Goal: Check status: Check status

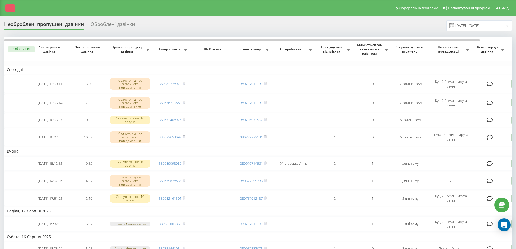
click at [8, 9] on link at bounding box center [10, 8] width 10 height 8
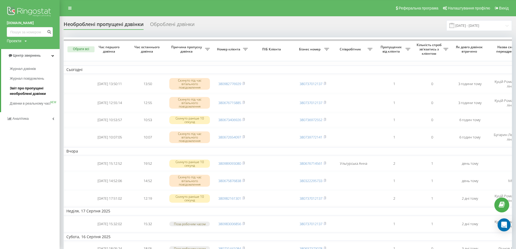
click at [26, 86] on span "Звіт про пропущені необроблені дзвінки" at bounding box center [33, 91] width 47 height 11
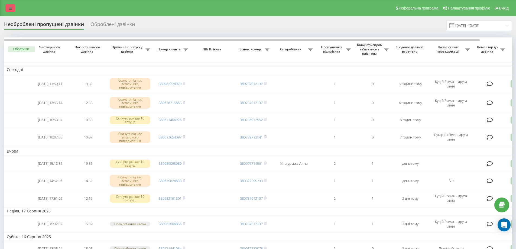
click at [14, 7] on link at bounding box center [10, 8] width 10 height 8
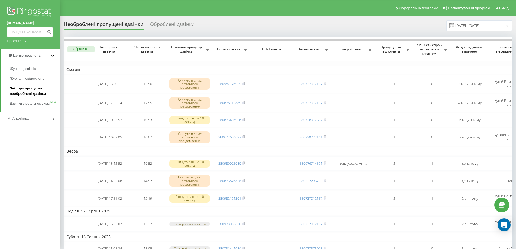
click at [37, 87] on span "Звіт про пропущені необроблені дзвінки" at bounding box center [33, 91] width 47 height 11
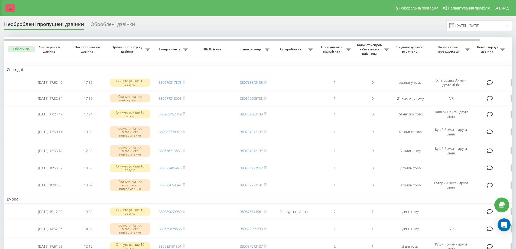
click at [9, 7] on icon at bounding box center [10, 8] width 3 height 4
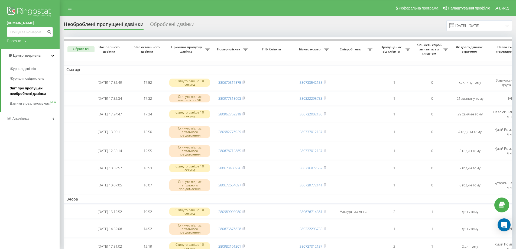
click at [32, 88] on span "Звіт про пропущені необроблені дзвінки" at bounding box center [33, 91] width 47 height 11
